Goal: Find specific page/section: Find specific page/section

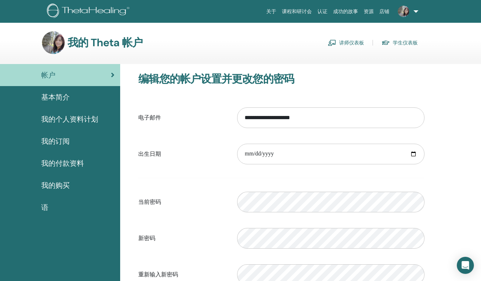
click at [350, 43] on link "讲师仪表板" at bounding box center [346, 42] width 36 height 11
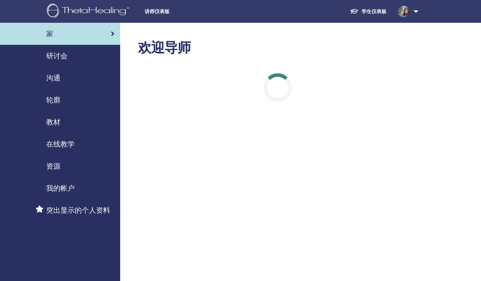
click at [55, 124] on span "教材" at bounding box center [53, 122] width 14 height 11
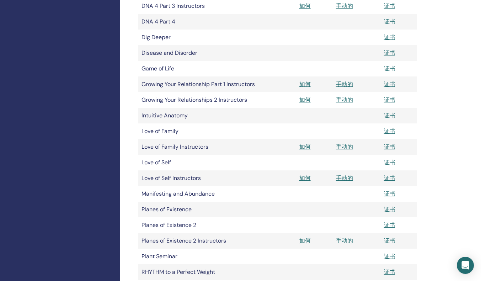
scroll to position [427, 0]
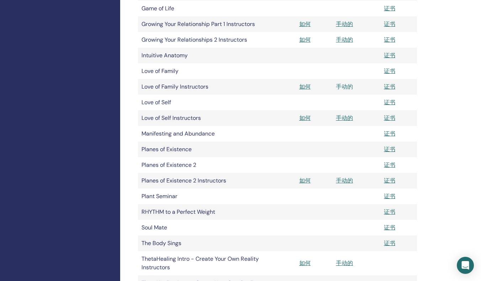
click at [345, 87] on link "手动的" at bounding box center [344, 86] width 17 height 7
